Goal: Find specific page/section: Find specific page/section

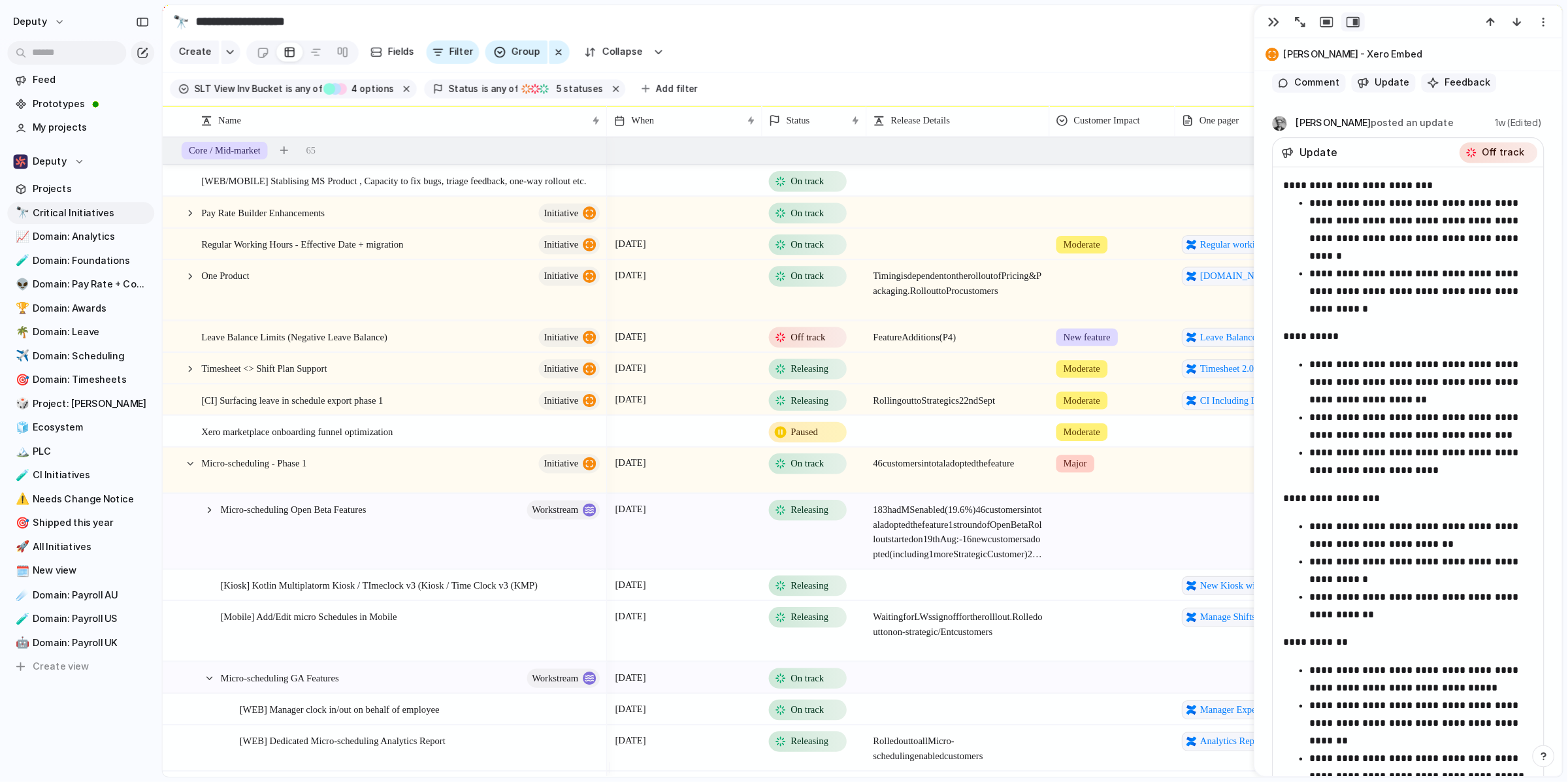
scroll to position [696, 0]
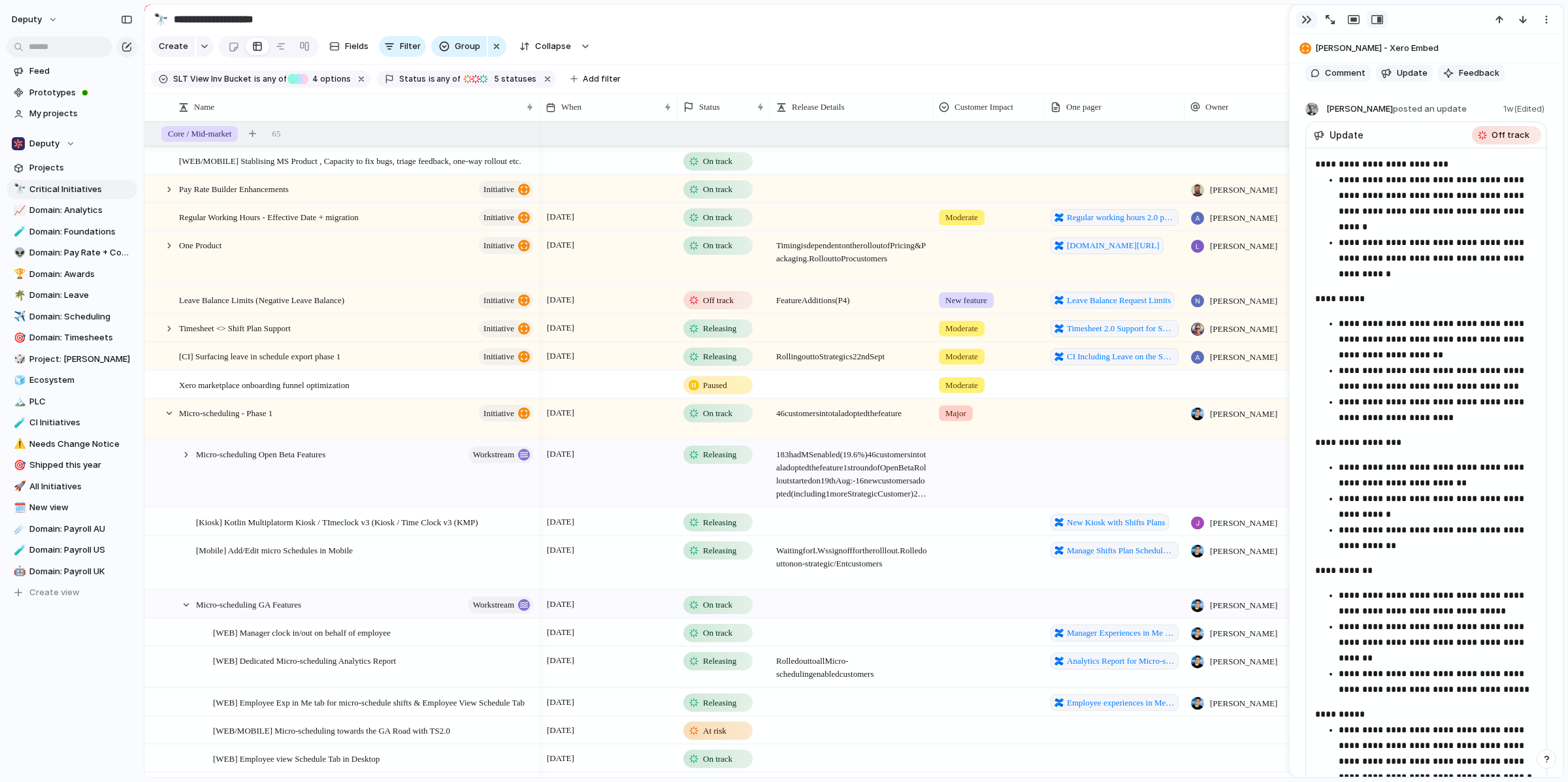
click at [1254, 21] on button "button" at bounding box center [1307, 20] width 21 height 17
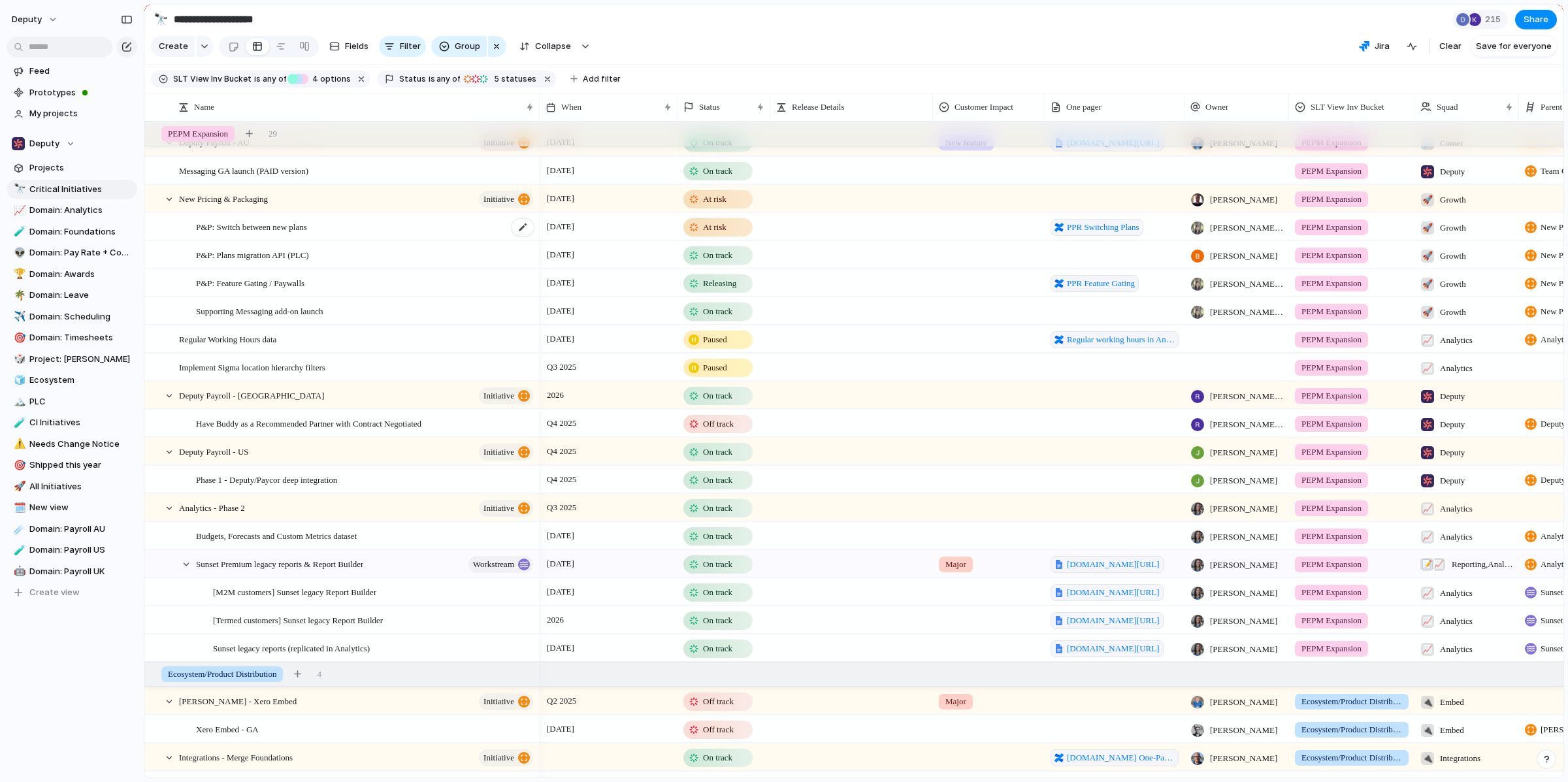
click at [470, 240] on div "P&P: Switch between new plans" at bounding box center [365, 226] width 339 height 27
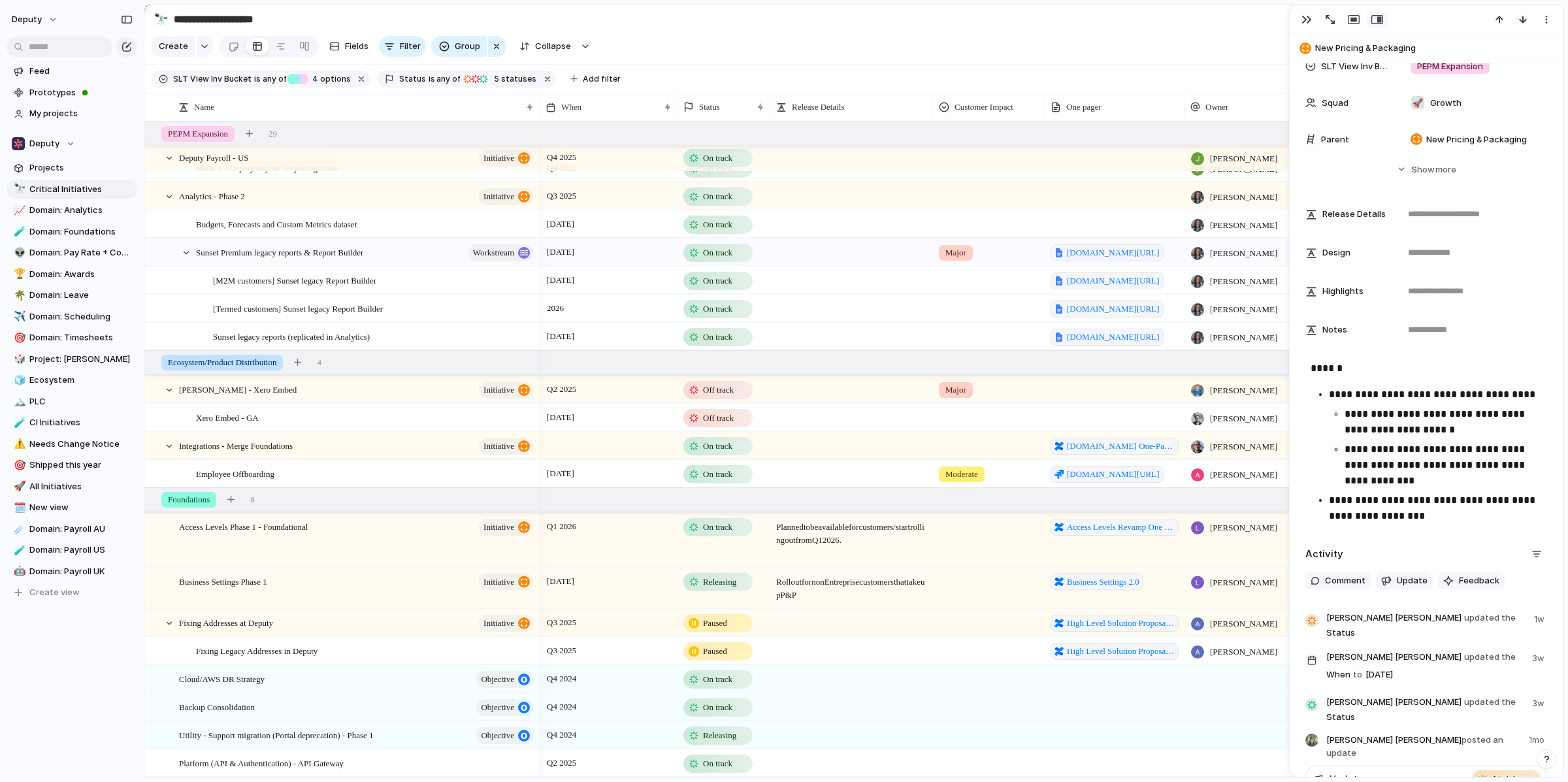
drag, startPoint x: 1514, startPoint y: 6, endPoint x: 1435, endPoint y: 0, distance: 79.2
click at [1254, 5] on div at bounding box center [1426, 19] width 273 height 29
click at [1254, 19] on div "button" at bounding box center [1307, 20] width 10 height 10
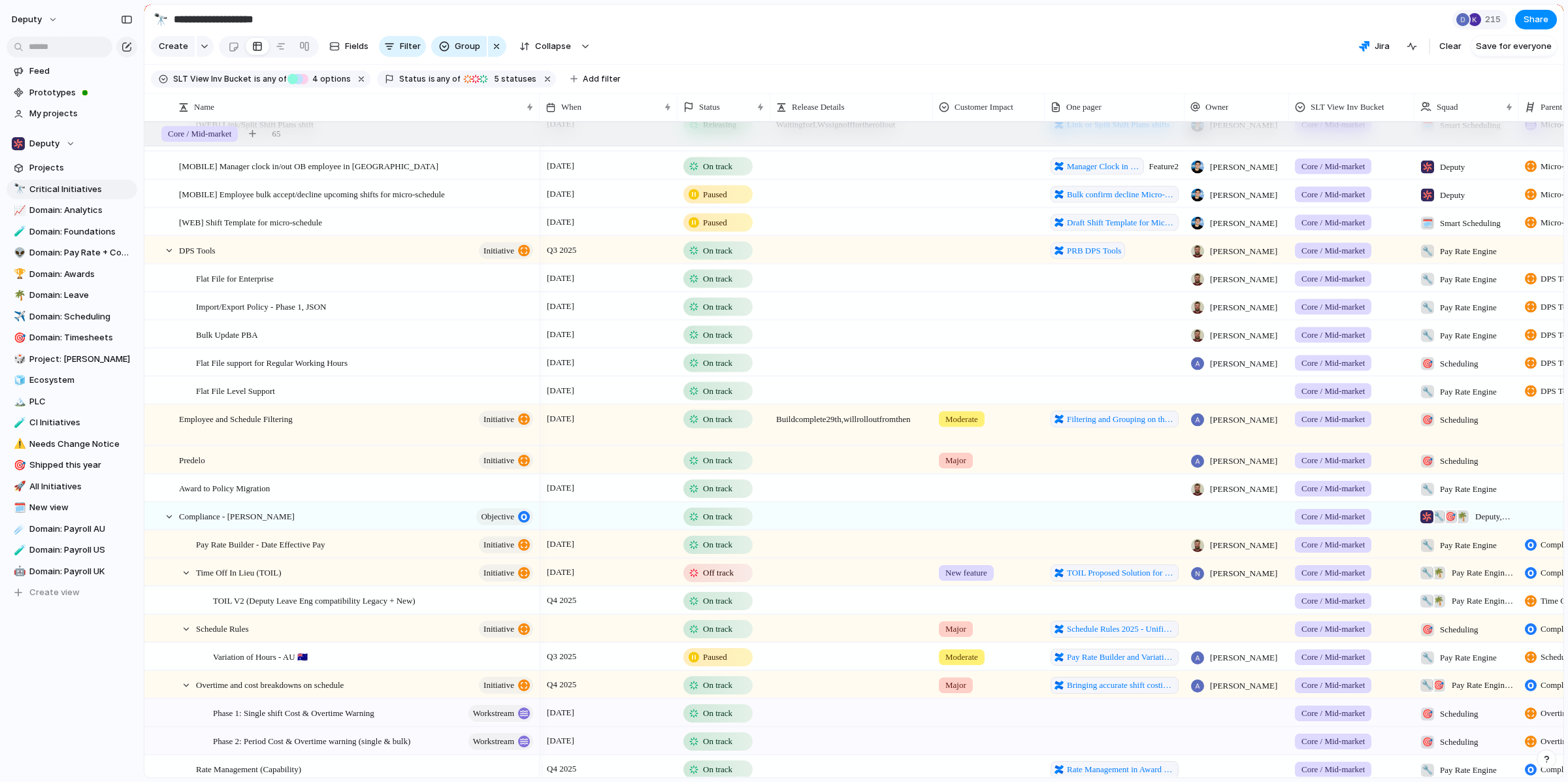
scroll to position [867, 0]
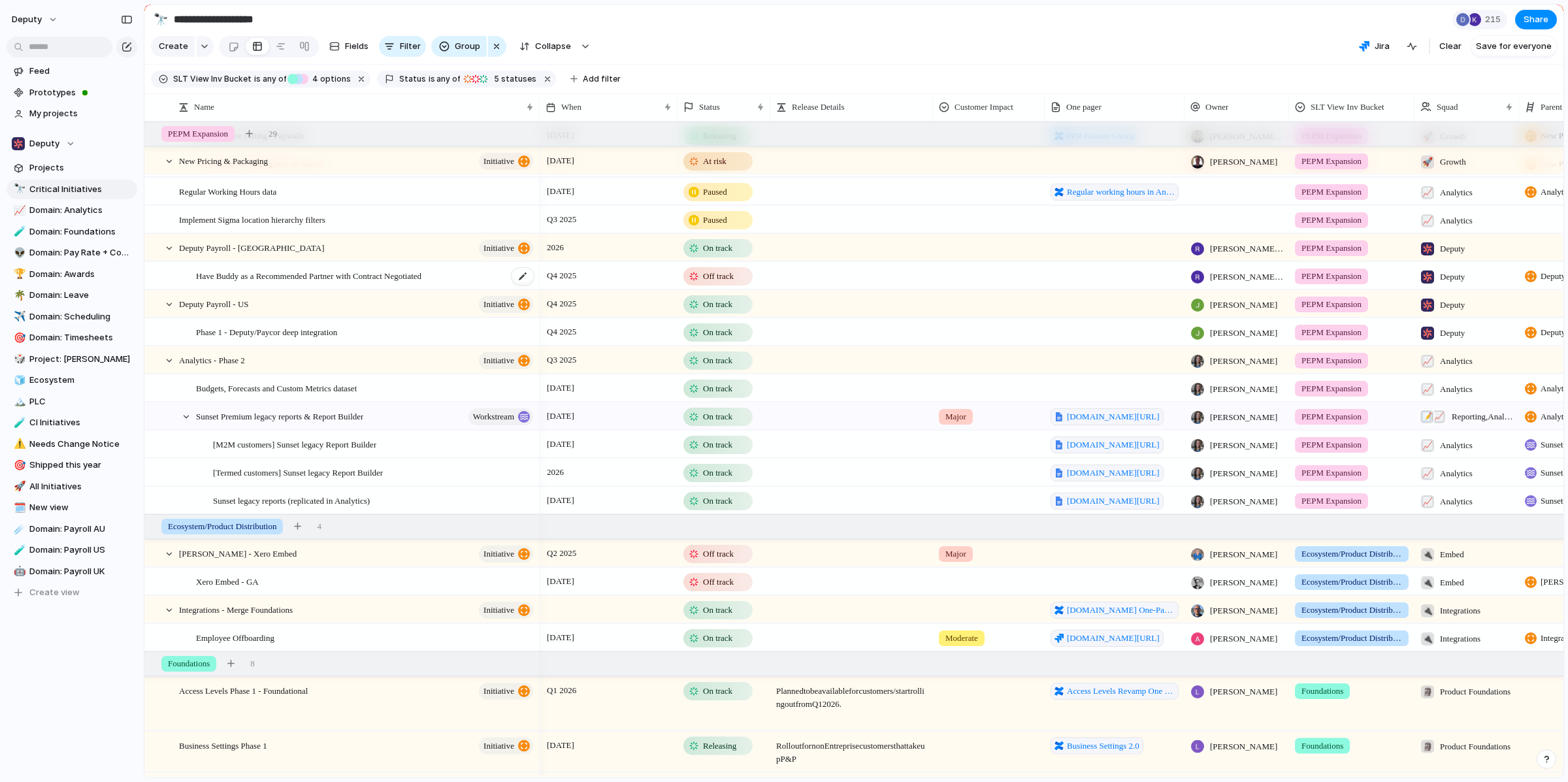
click at [475, 287] on div "Have Buddy as a Recommended Partner with Contract Negotiated" at bounding box center [365, 276] width 339 height 27
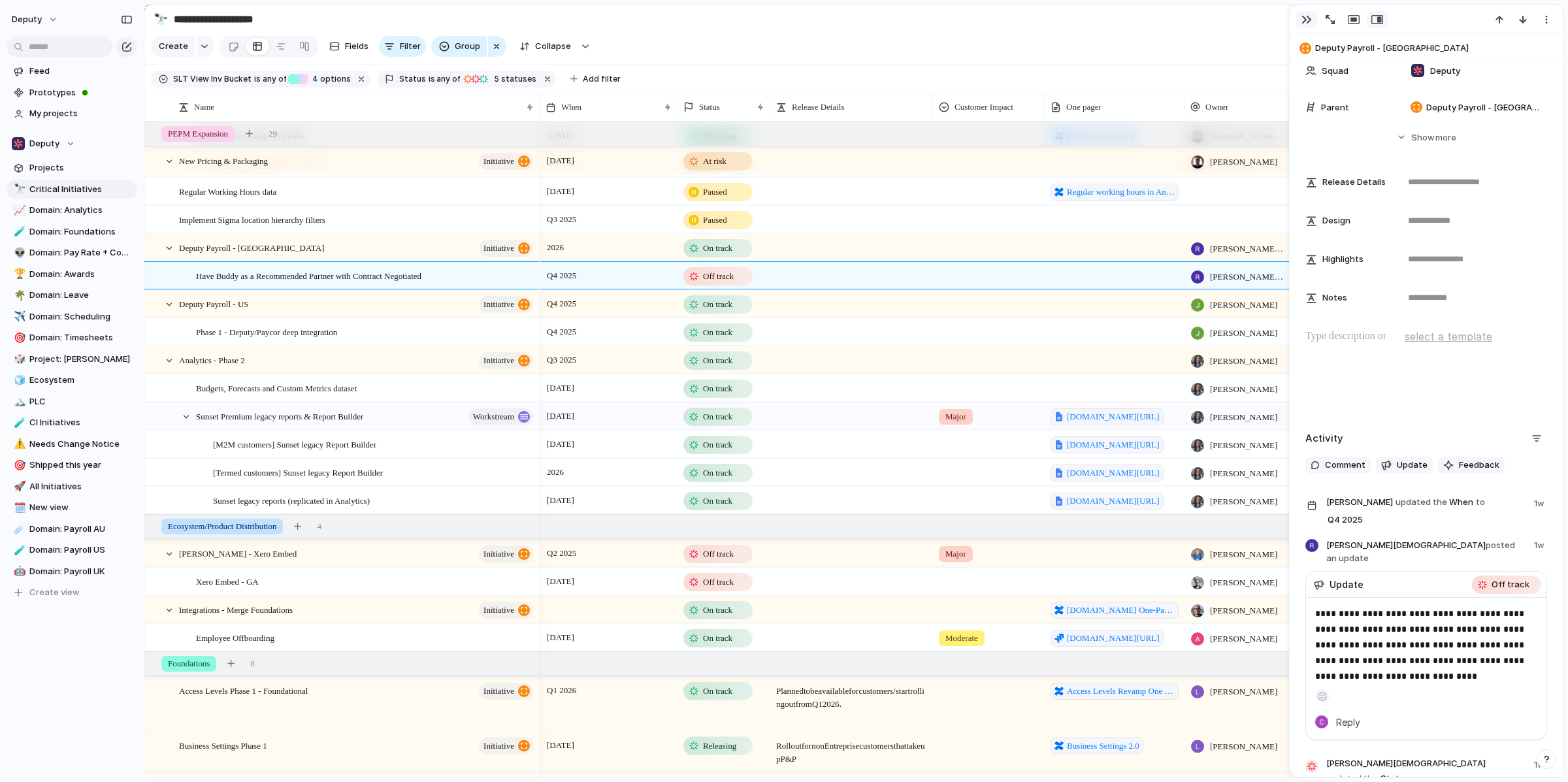
click at [1254, 22] on div "button" at bounding box center [1307, 20] width 10 height 10
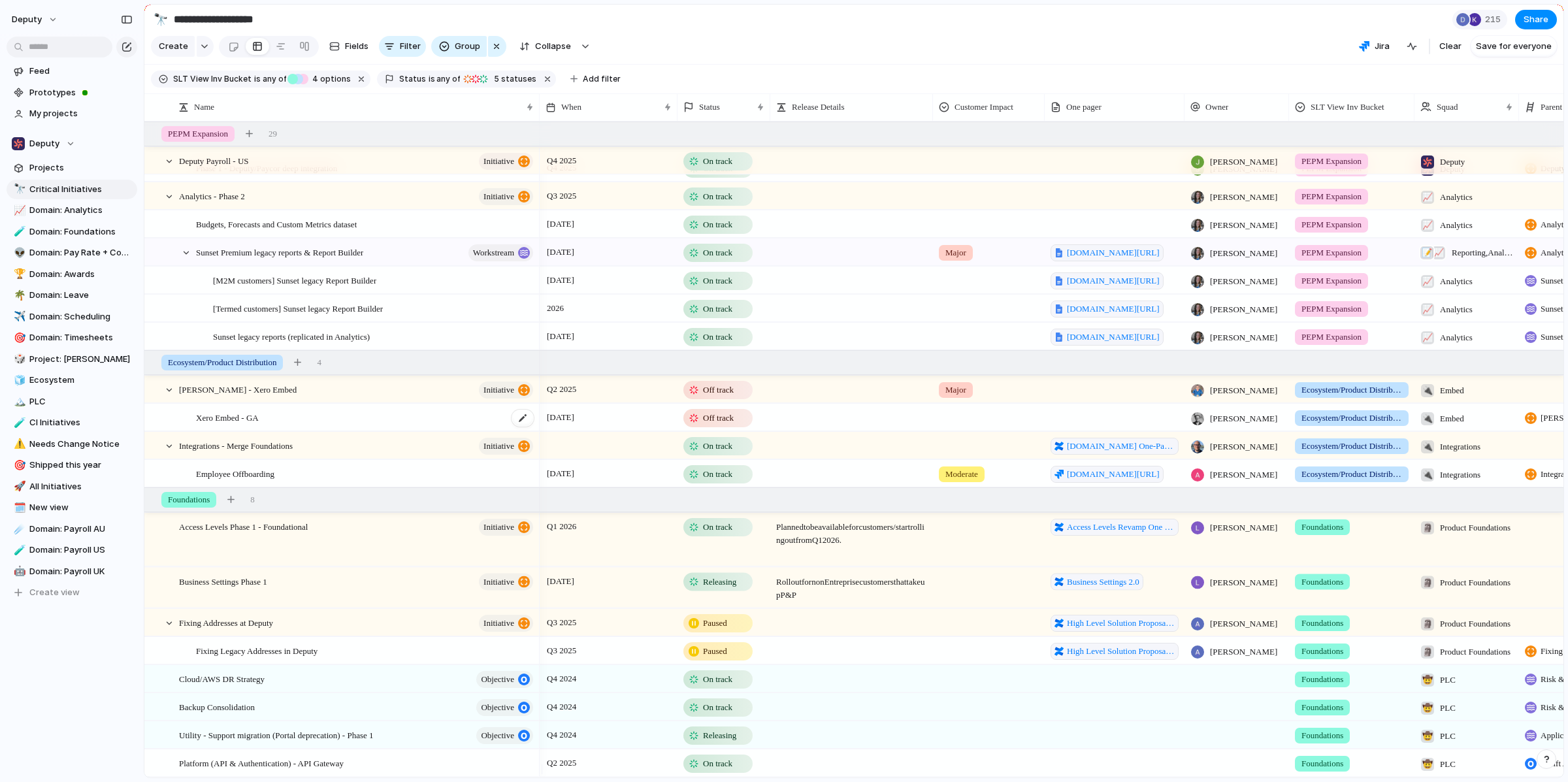
click at [435, 417] on div "Xero Embed - GA" at bounding box center [365, 417] width 339 height 27
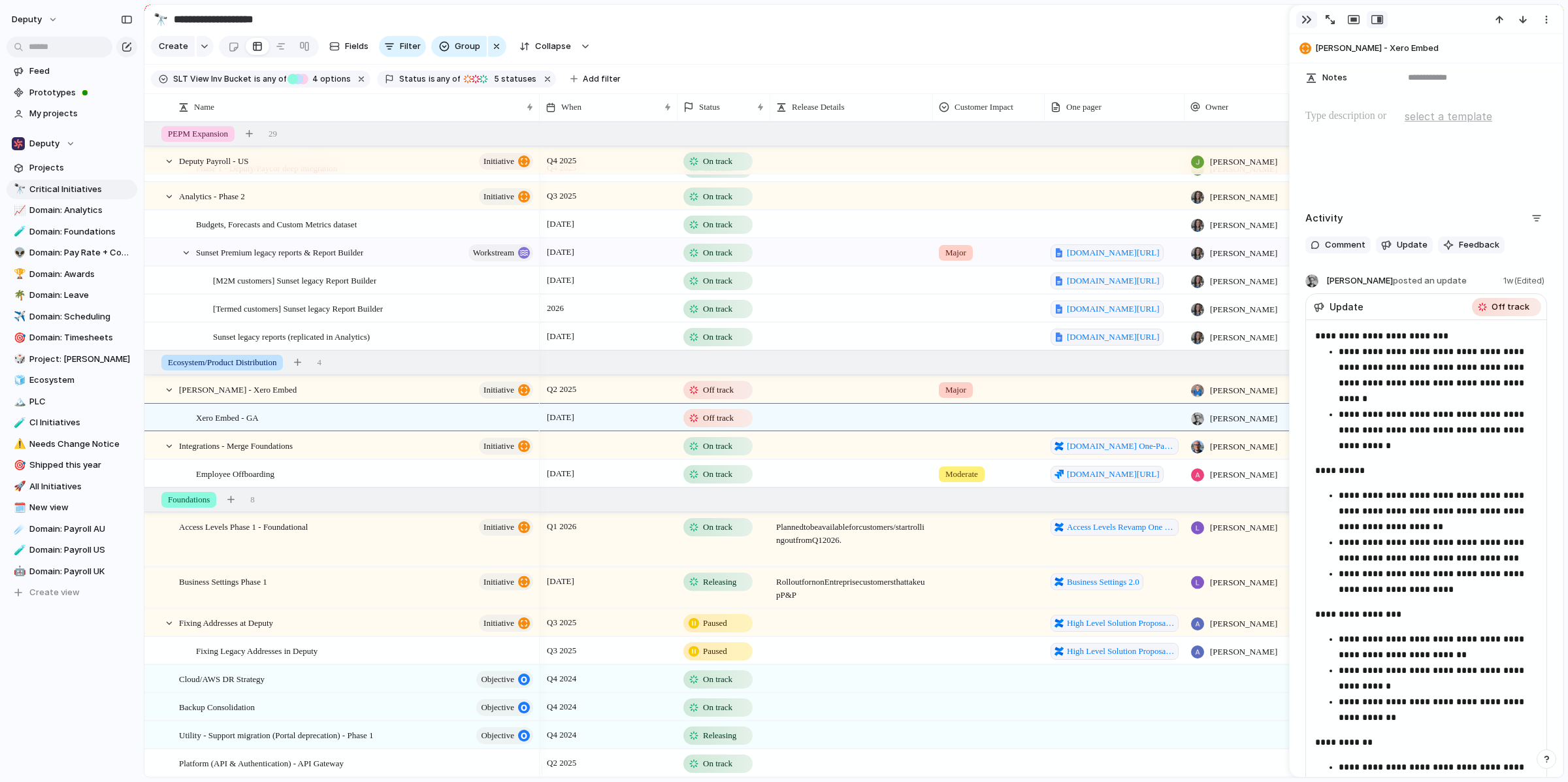
click at [1254, 19] on div "button" at bounding box center [1307, 20] width 10 height 10
